Goal: Browse casually: Explore the website without a specific task or goal

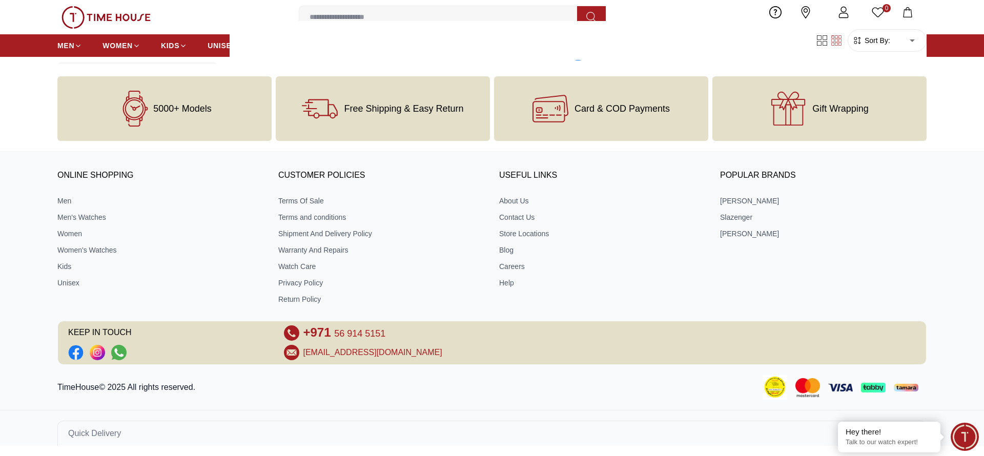
scroll to position [1716, 0]
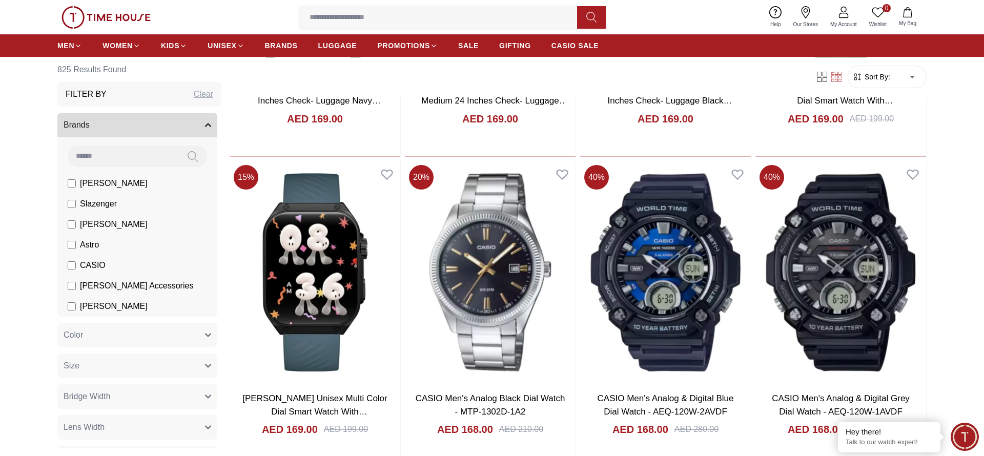
scroll to position [9663, 0]
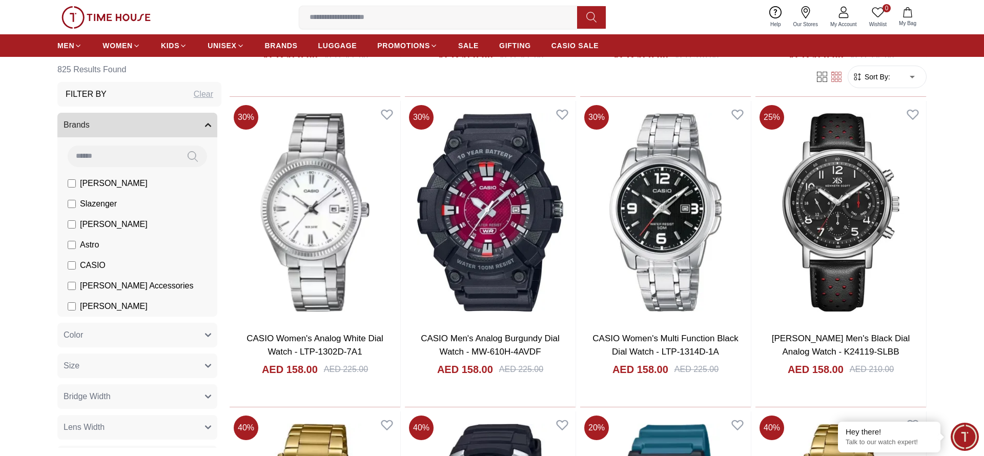
scroll to position [12842, 0]
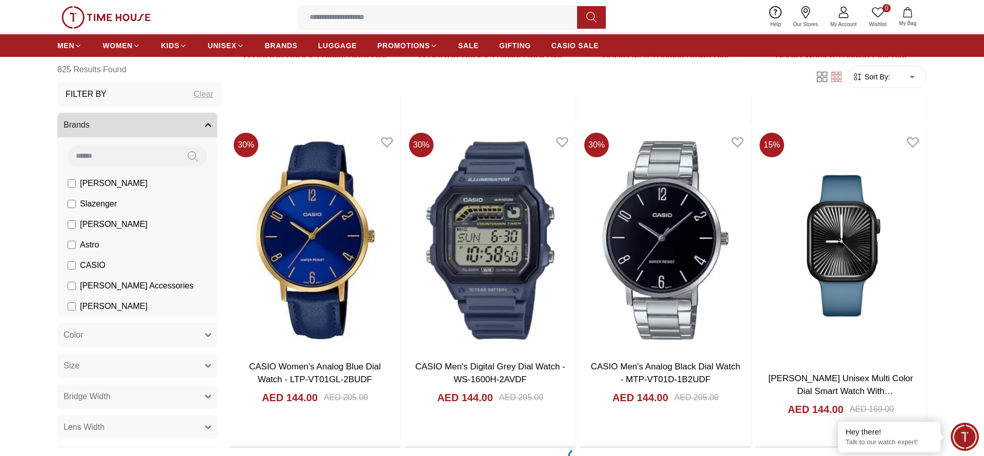
scroll to position [16021, 0]
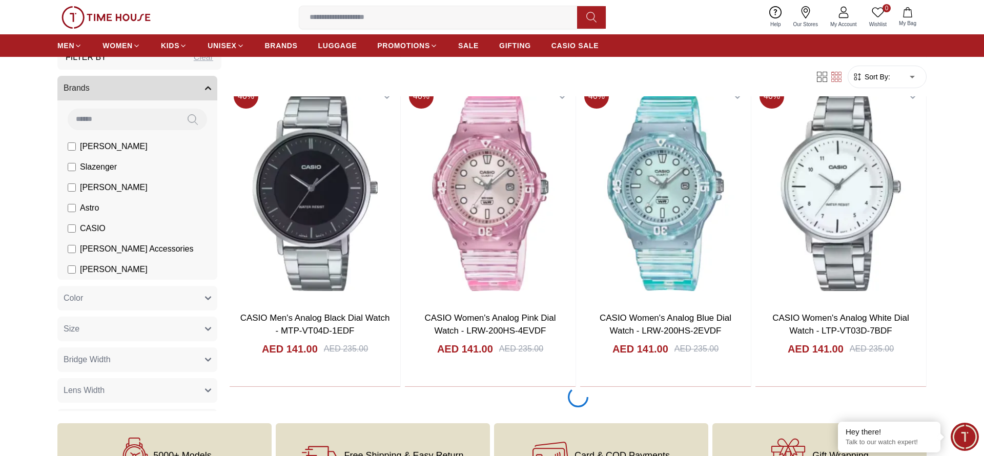
scroll to position [19198, 0]
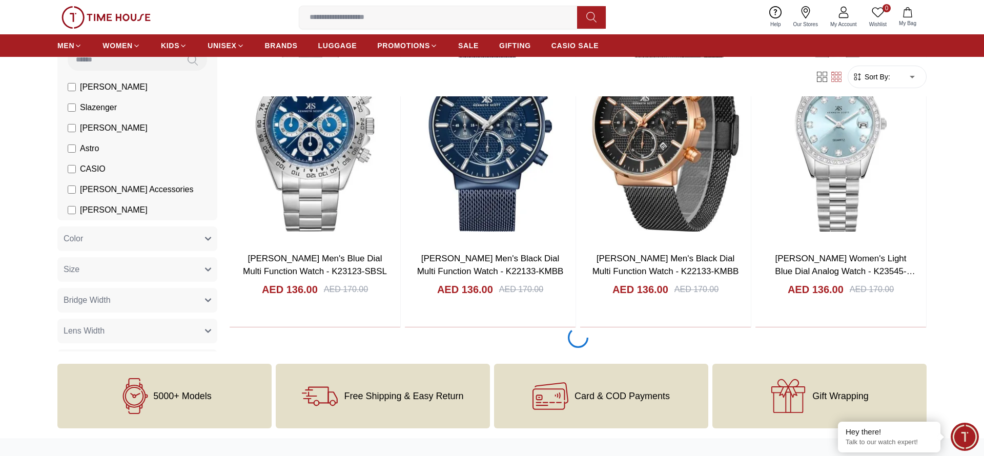
scroll to position [22377, 0]
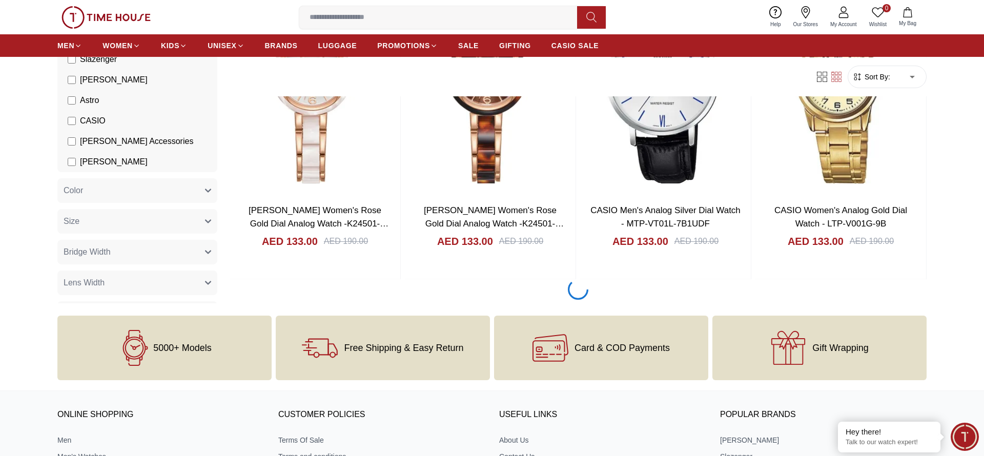
scroll to position [25558, 0]
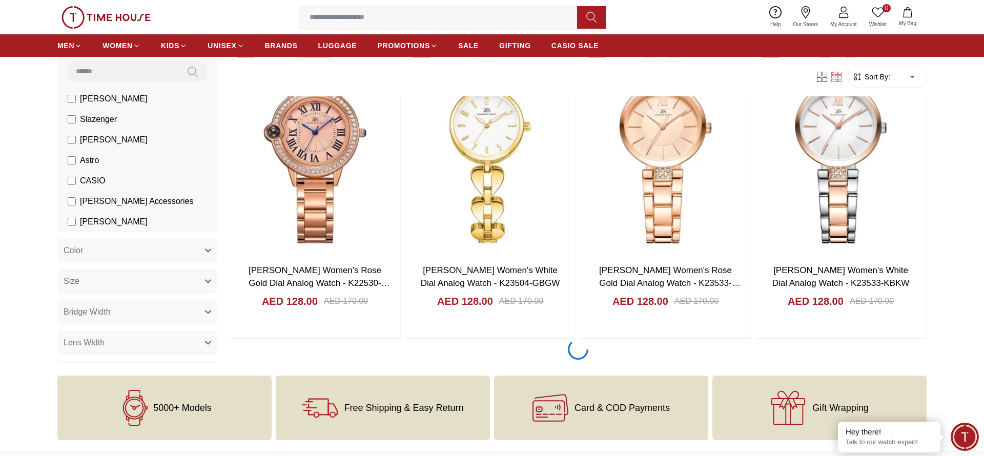
scroll to position [28738, 0]
